Goal: Transaction & Acquisition: Subscribe to service/newsletter

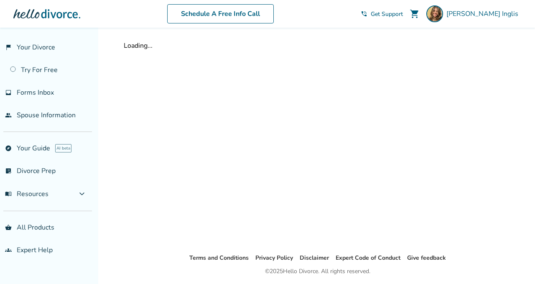
select select "***"
